Goal: Information Seeking & Learning: Compare options

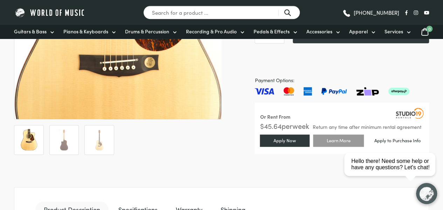
scroll to position [210, 0]
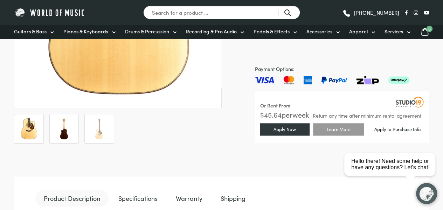
click at [64, 132] on img at bounding box center [64, 128] width 22 height 22
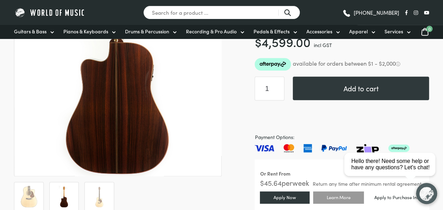
scroll to position [105, 0]
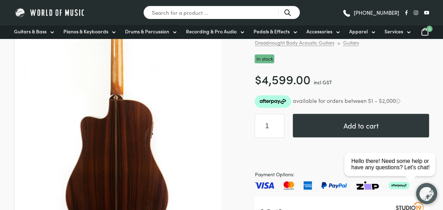
click at [121, 150] on img at bounding box center [117, 98] width 280 height 280
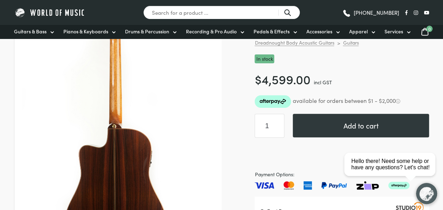
click at [124, 80] on img at bounding box center [116, 127] width 280 height 280
